Goal: Check status: Check status

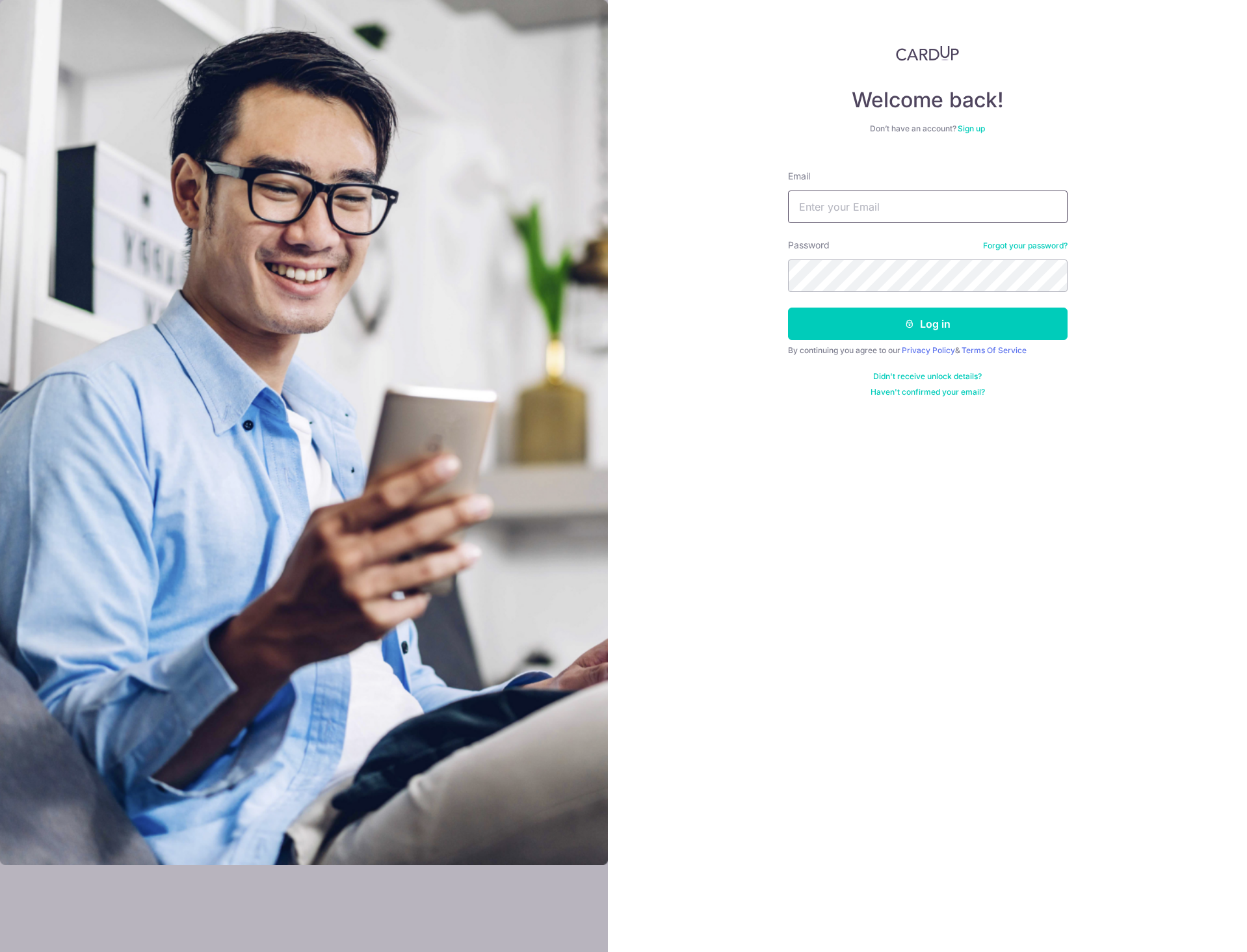
type input "[EMAIL_ADDRESS][DOMAIN_NAME]"
click at [951, 318] on button "Log in" at bounding box center [928, 324] width 280 height 33
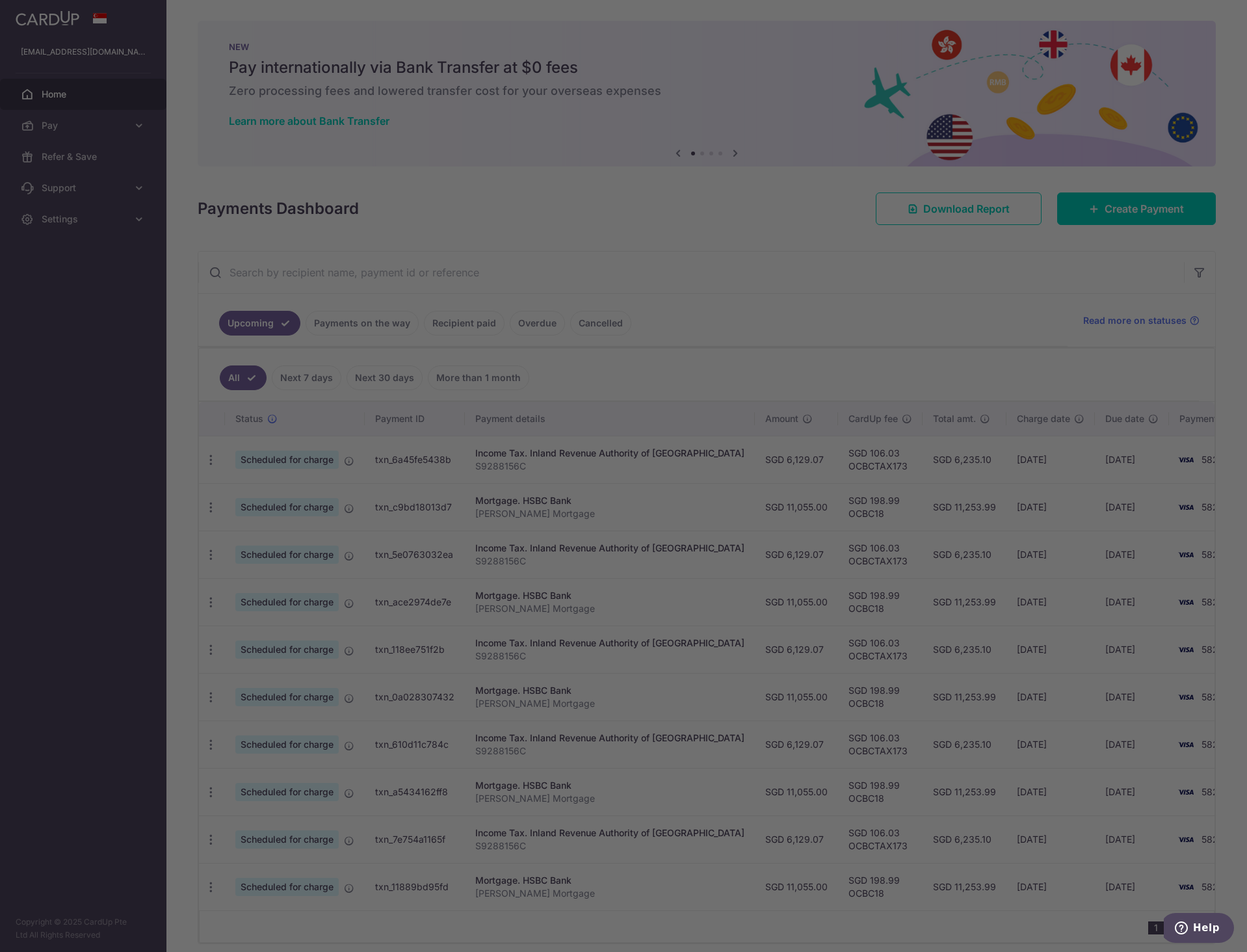
click at [377, 322] on div at bounding box center [630, 480] width 1260 height 962
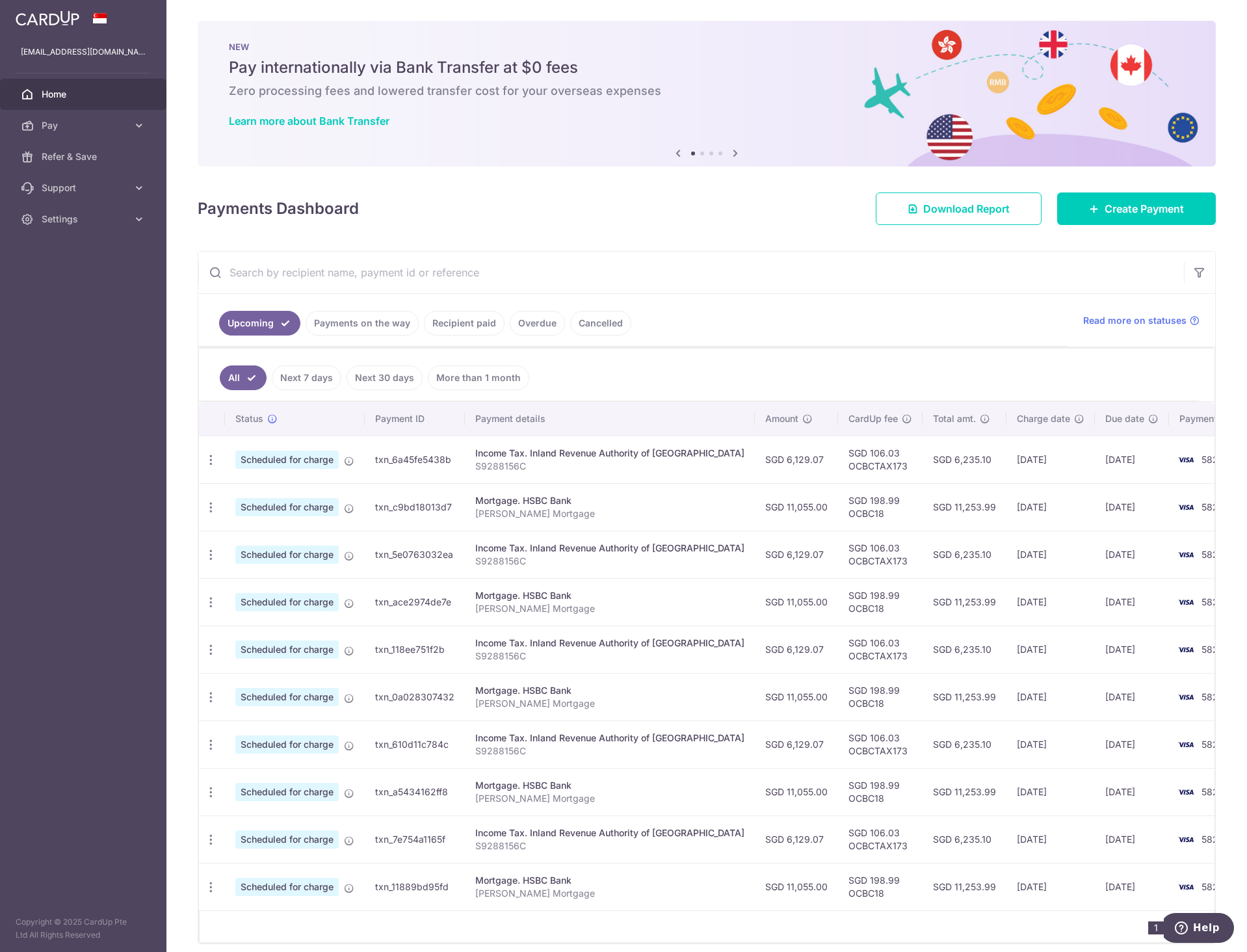
click at [366, 323] on link "Payments on the way" at bounding box center [362, 323] width 113 height 25
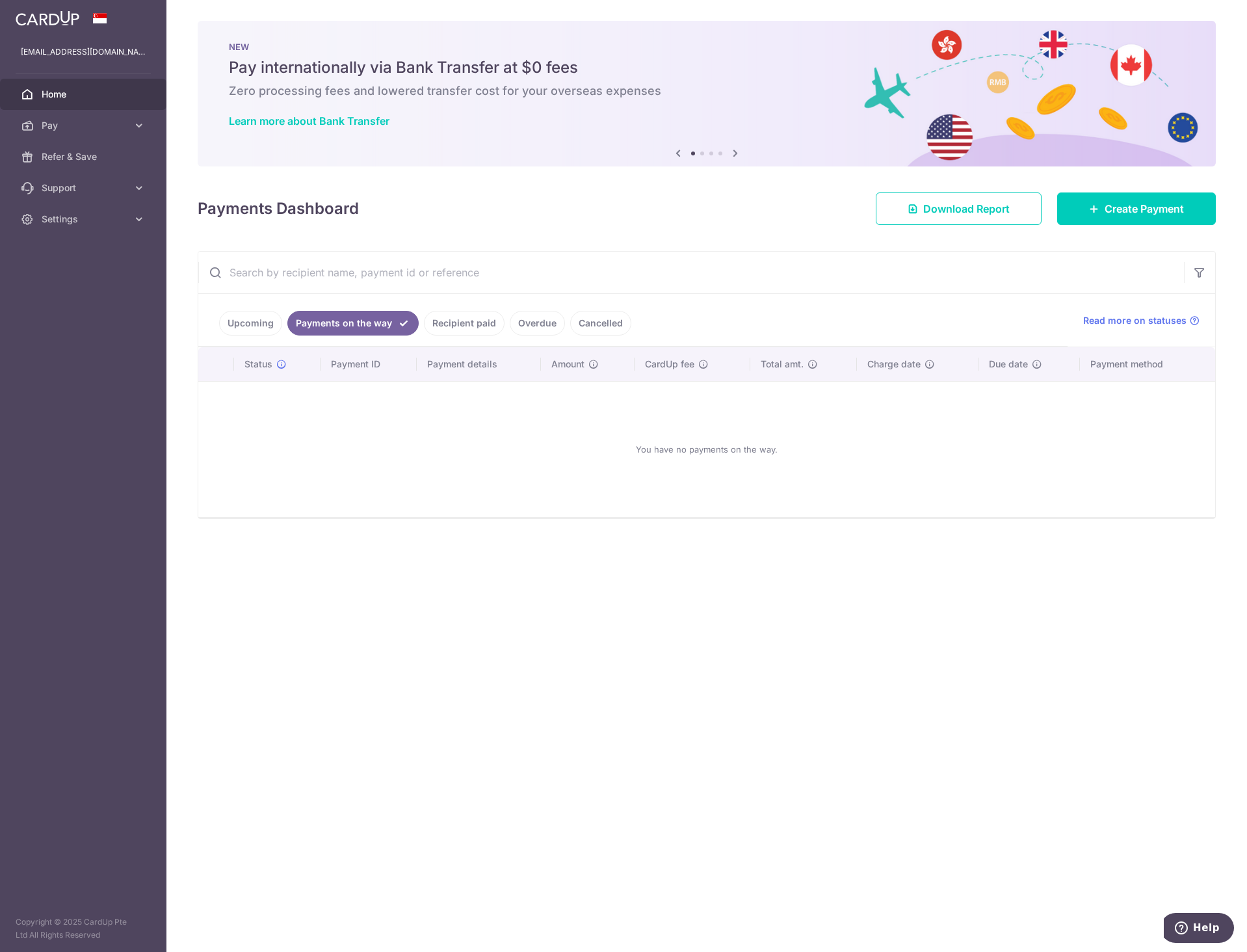
click at [454, 321] on link "Recipient paid" at bounding box center [465, 323] width 81 height 25
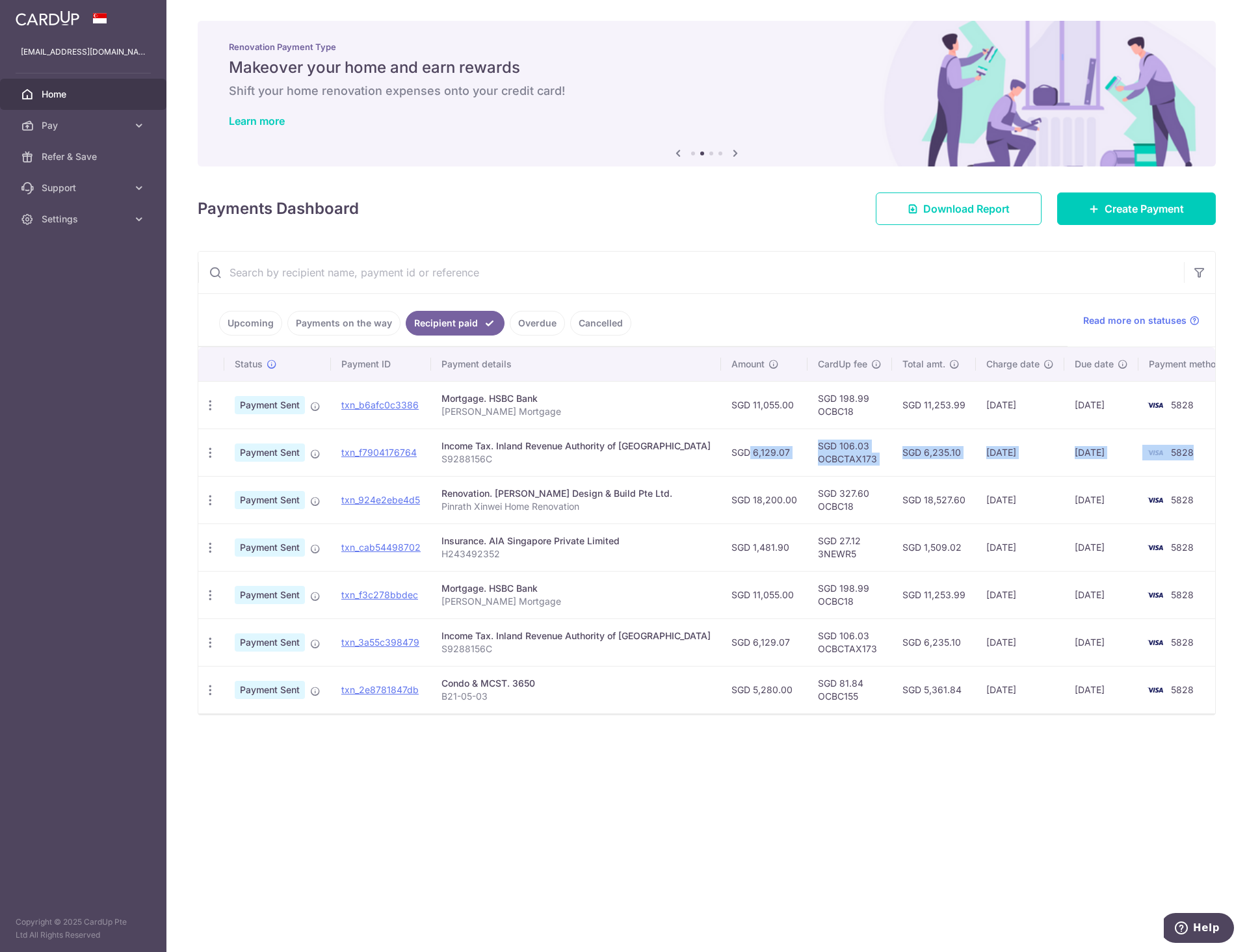
drag, startPoint x: 1175, startPoint y: 456, endPoint x: 693, endPoint y: 450, distance: 482.0
click at [693, 450] on tr "PDF Receipt Payment Sent txn_f7904176764 Income Tax. Inland Revenue Authority o…" at bounding box center [718, 451] width 1040 height 47
click at [721, 447] on td "SGD 6,129.07" at bounding box center [765, 451] width 87 height 47
drag, startPoint x: 694, startPoint y: 447, endPoint x: 1185, endPoint y: 464, distance: 491.3
click at [1185, 464] on tr "PDF Receipt Payment Sent txn_f7904176764 Income Tax. Inland Revenue Authority o…" at bounding box center [718, 451] width 1040 height 47
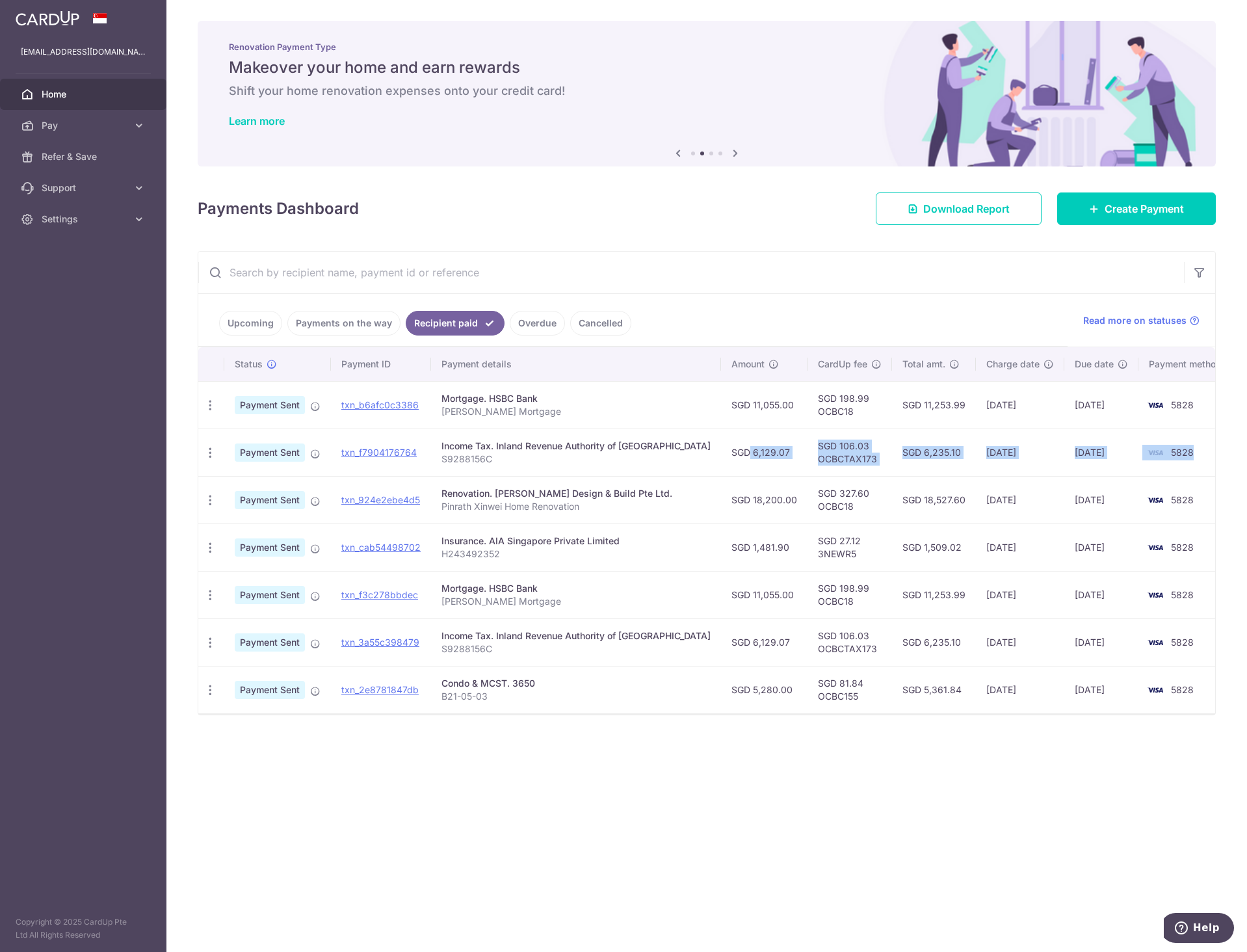
click at [1185, 464] on td "5828" at bounding box center [1188, 451] width 99 height 47
click at [355, 327] on link "Payments on the way" at bounding box center [343, 323] width 113 height 25
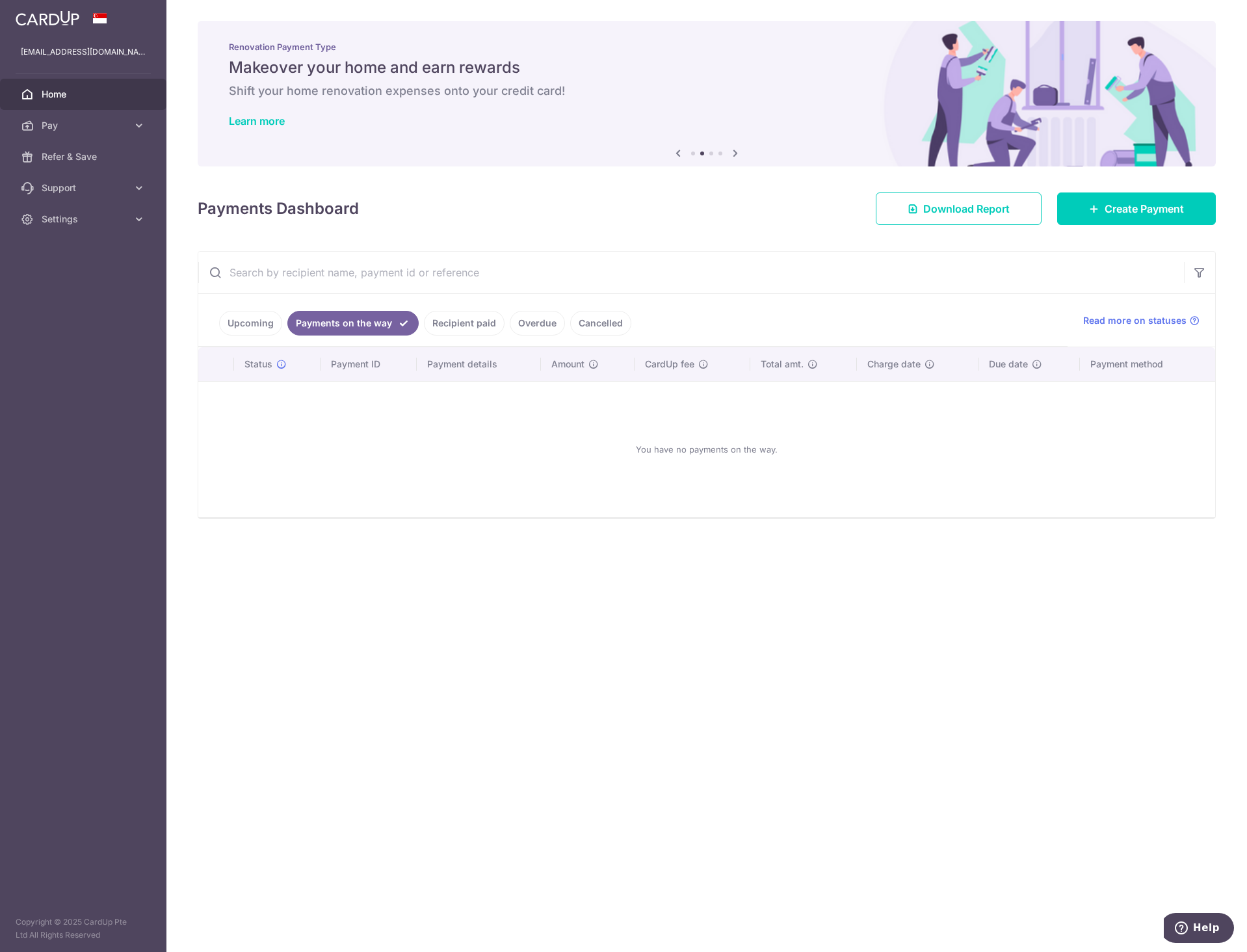
click at [237, 327] on link "Upcoming" at bounding box center [250, 323] width 63 height 25
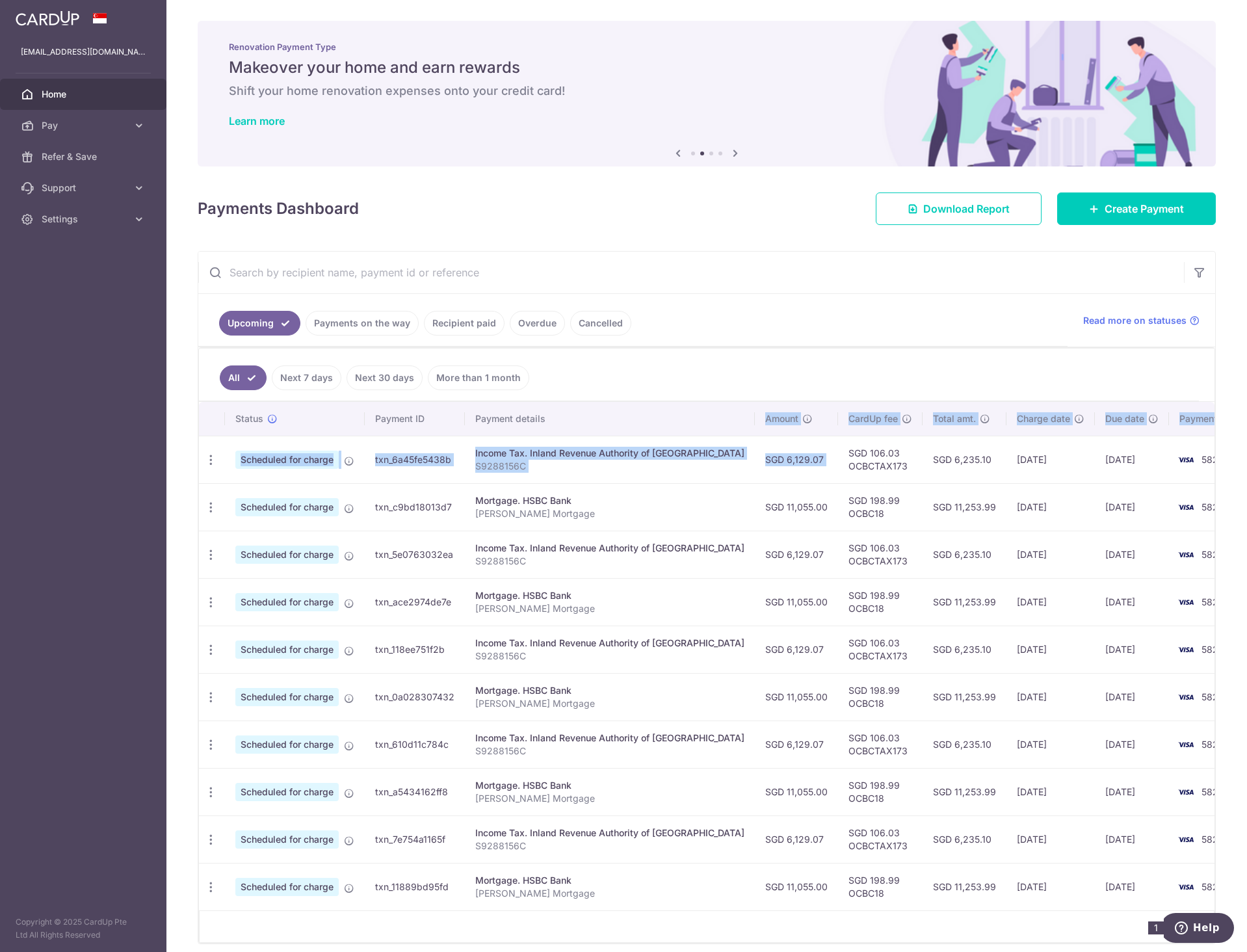
click at [806, 439] on table "Status Payment ID Payment details Amount CardUp fee Total amt. Charge date Due …" at bounding box center [733, 656] width 1070 height 508
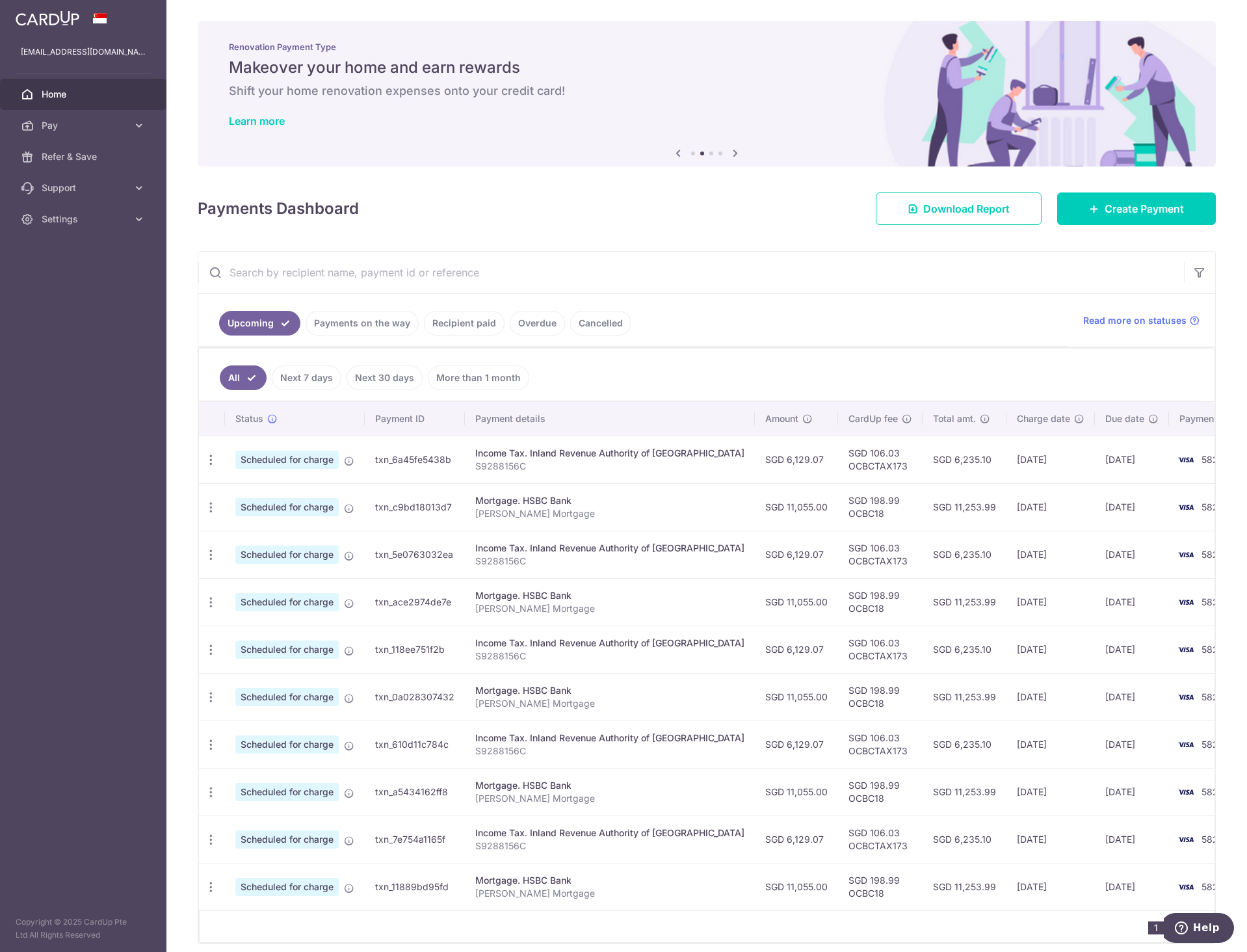
click at [838, 475] on td "SGD 106.03 OCBCTAX173" at bounding box center [881, 459] width 85 height 47
